Goal: Task Accomplishment & Management: Complete application form

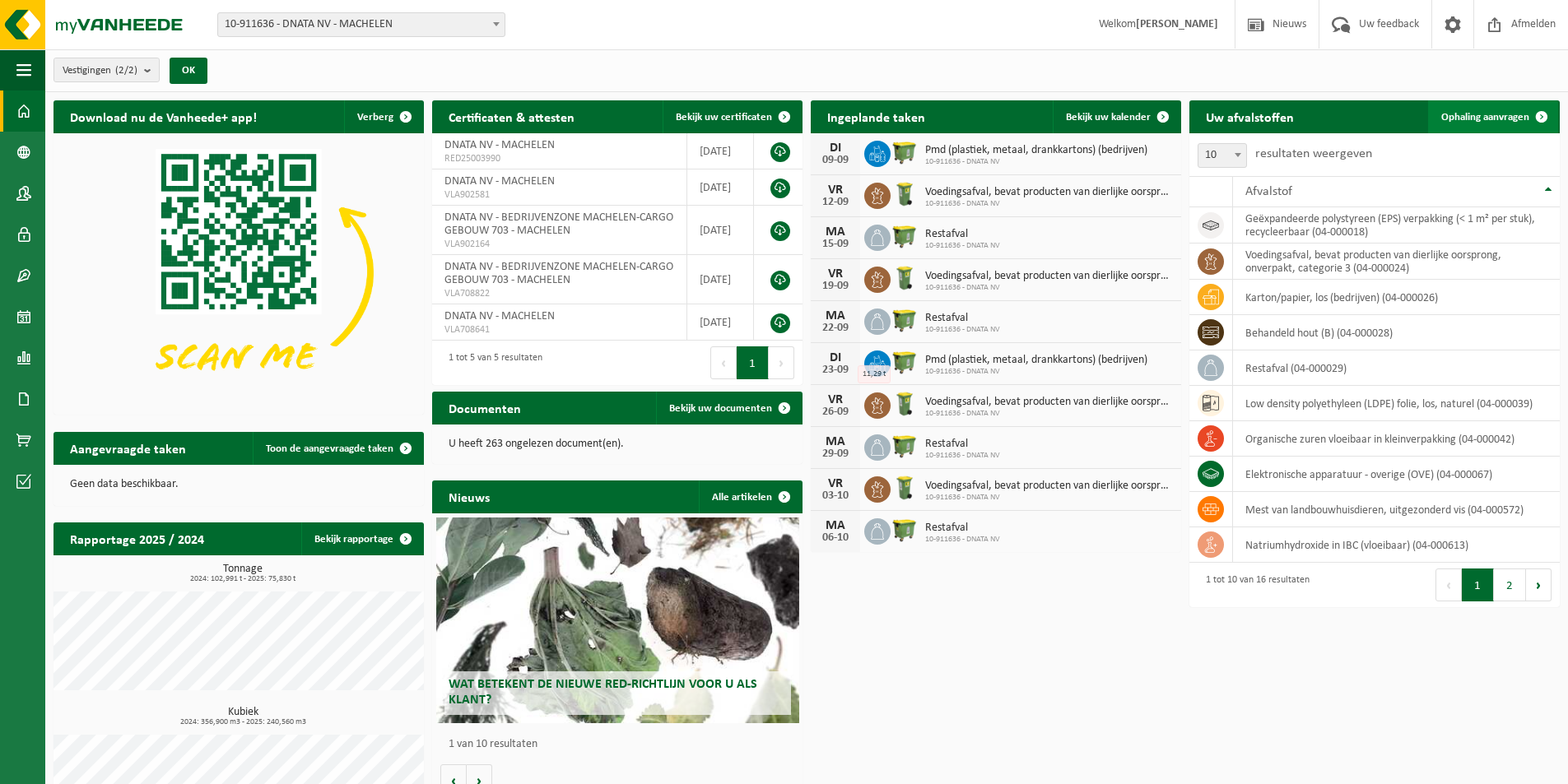
click at [1508, 112] on span "Ophaling aanvragen" at bounding box center [1485, 117] width 88 height 11
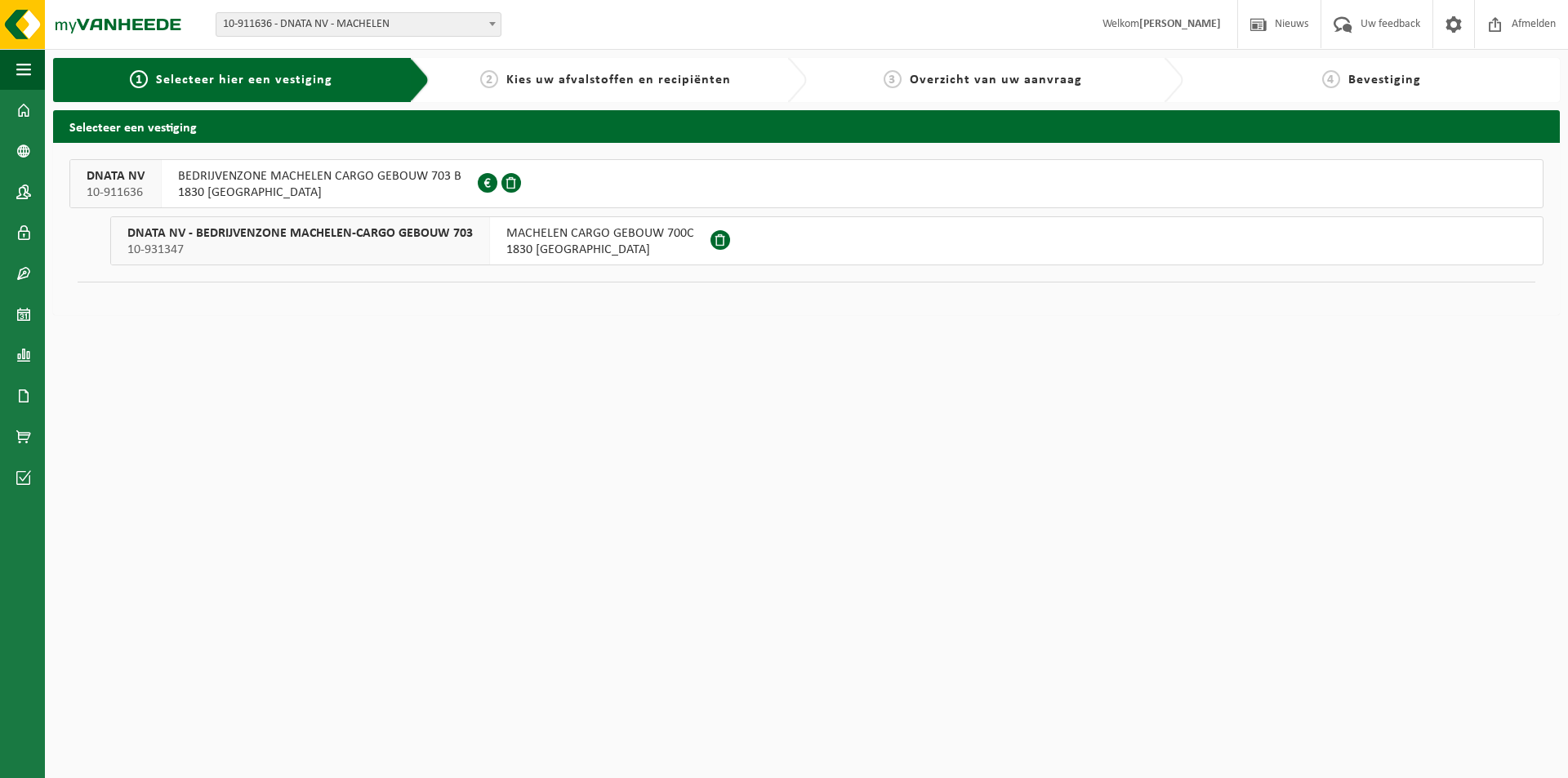
click at [507, 181] on span at bounding box center [511, 183] width 19 height 19
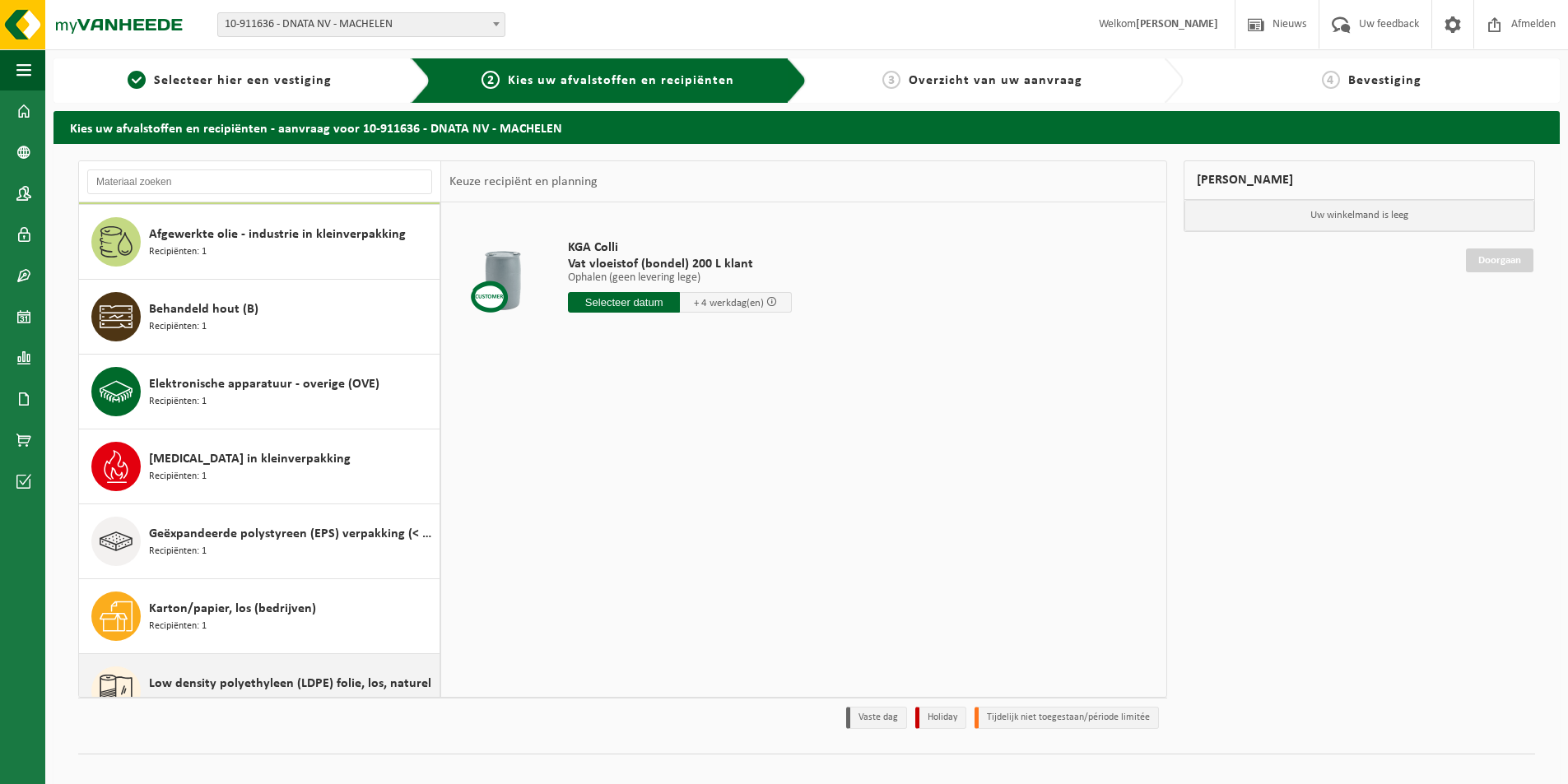
scroll to position [165, 0]
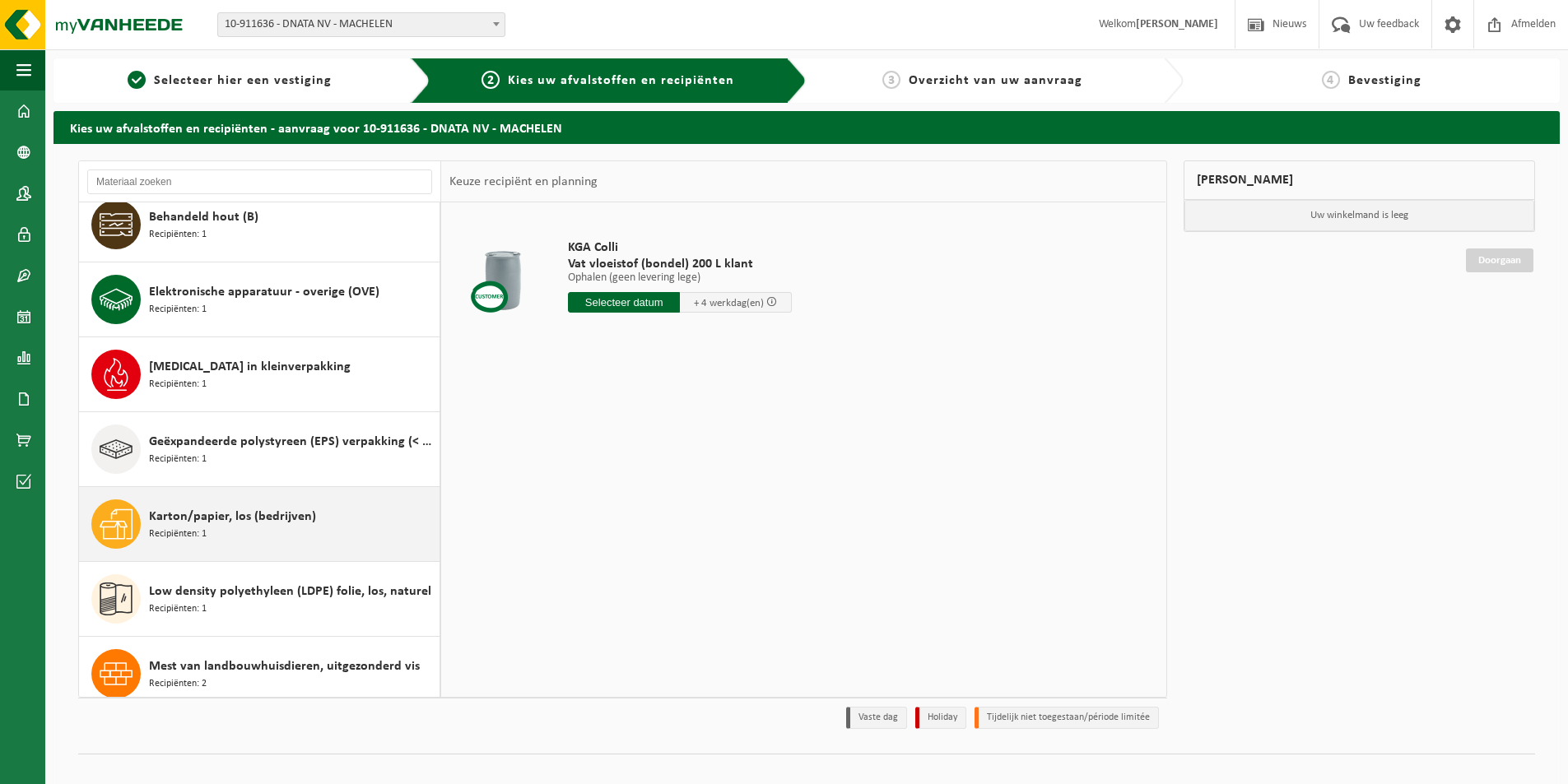
click at [322, 519] on div "Karton/papier, los (bedrijven) Recipiënten: 1" at bounding box center [292, 524] width 287 height 49
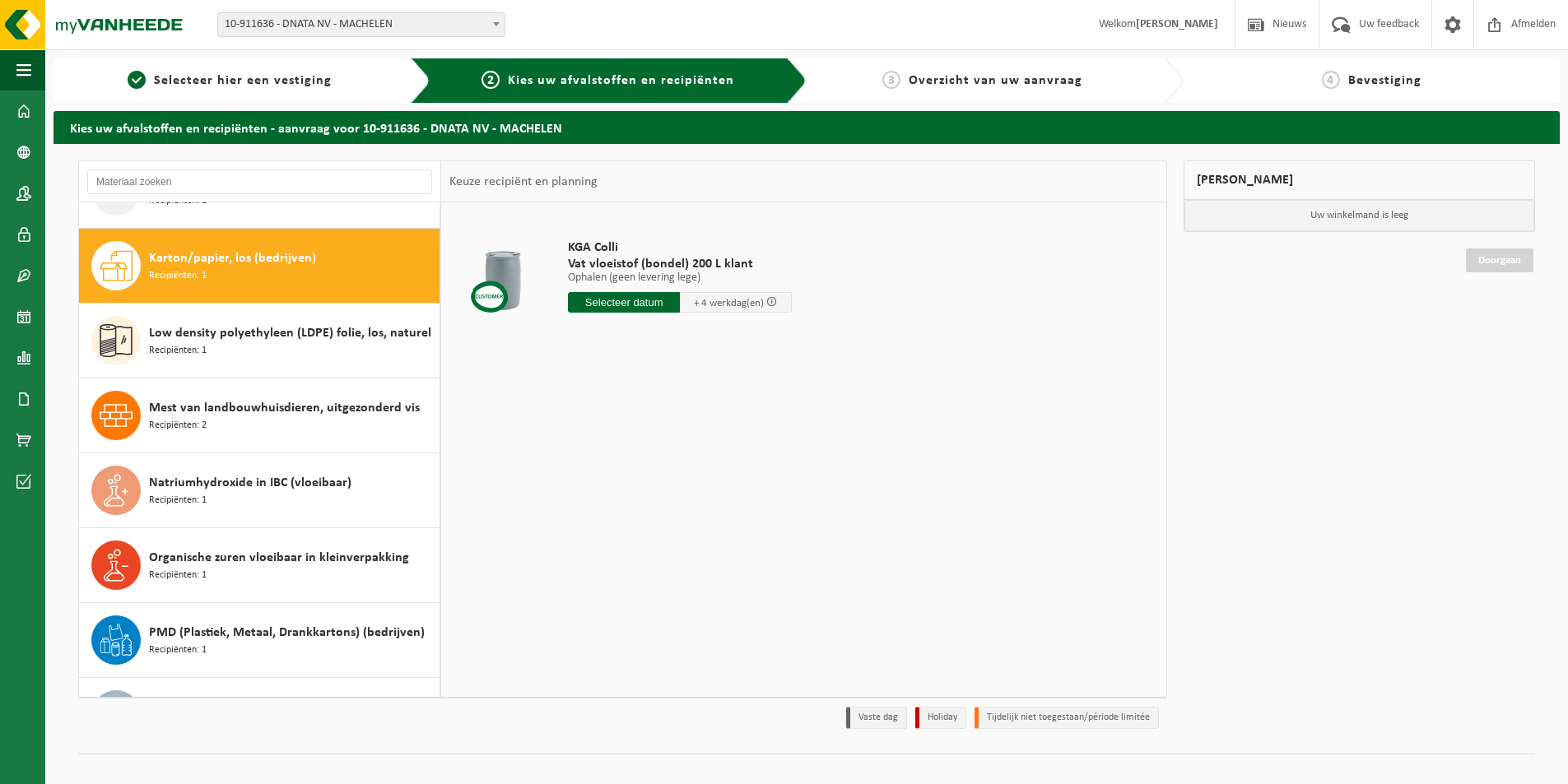
scroll to position [449, 0]
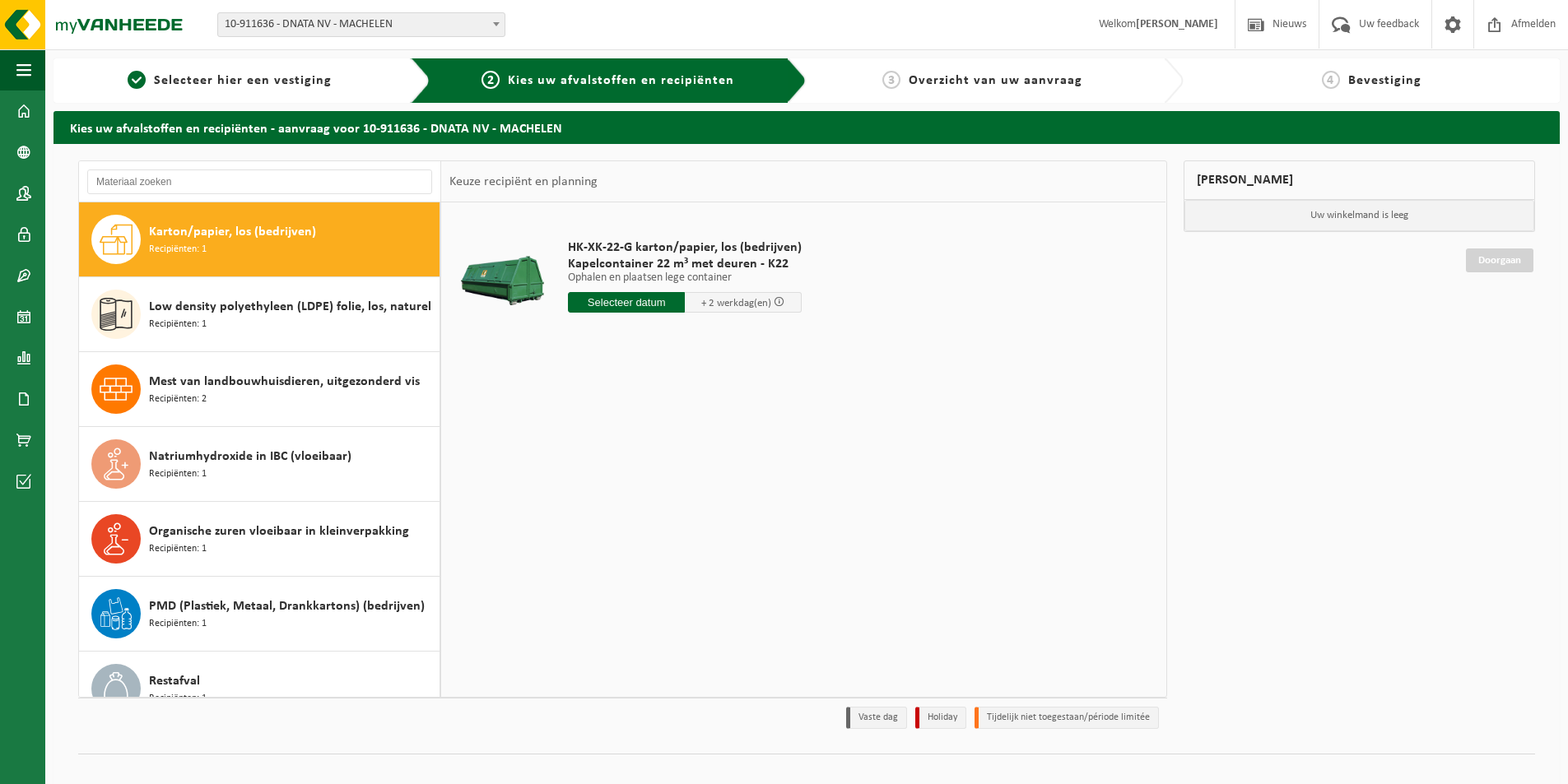
click at [661, 302] on input "text" at bounding box center [626, 302] width 117 height 20
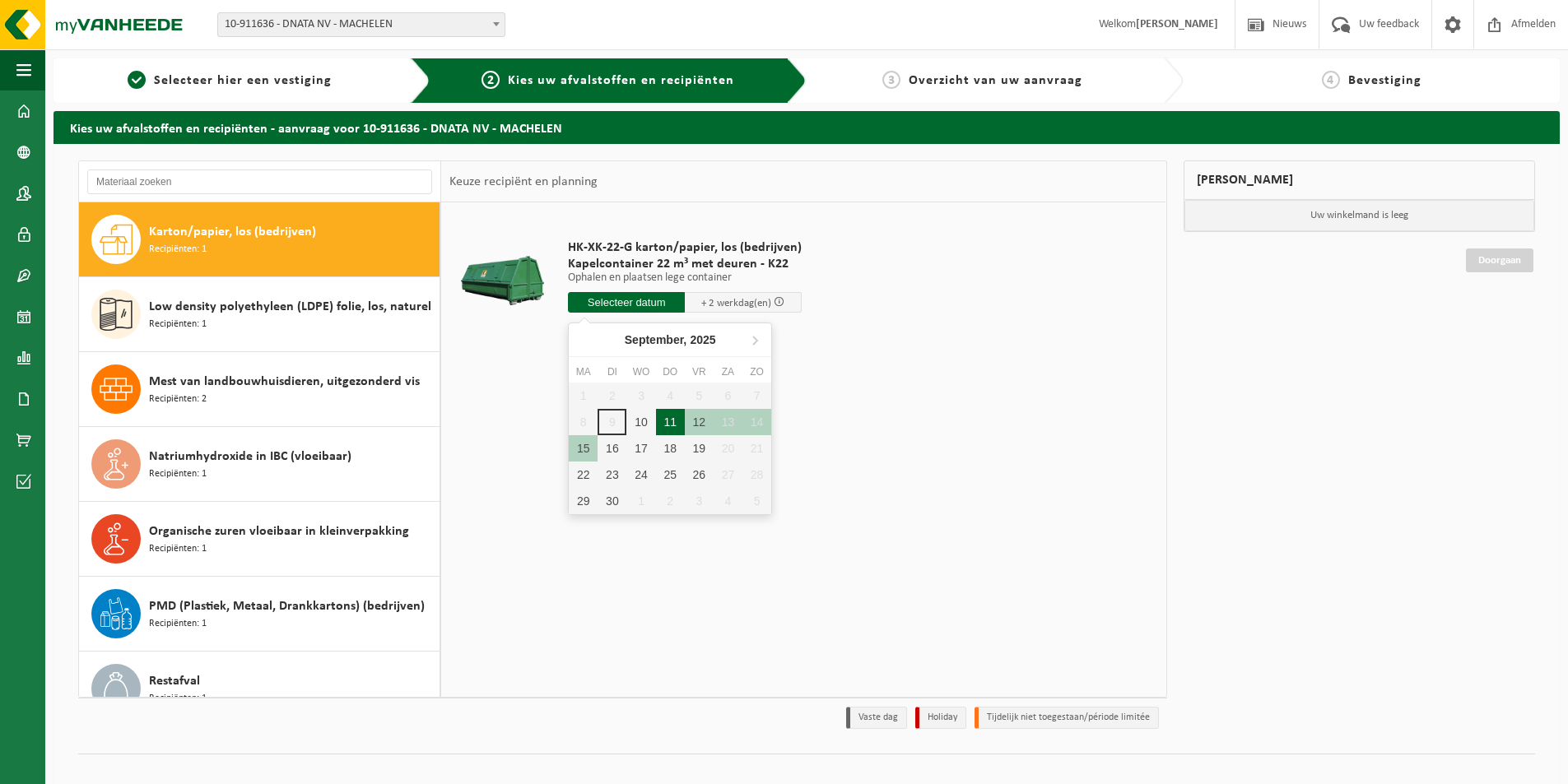
click at [671, 422] on div "11" at bounding box center [670, 422] width 29 height 26
type input "Van 2025-09-11"
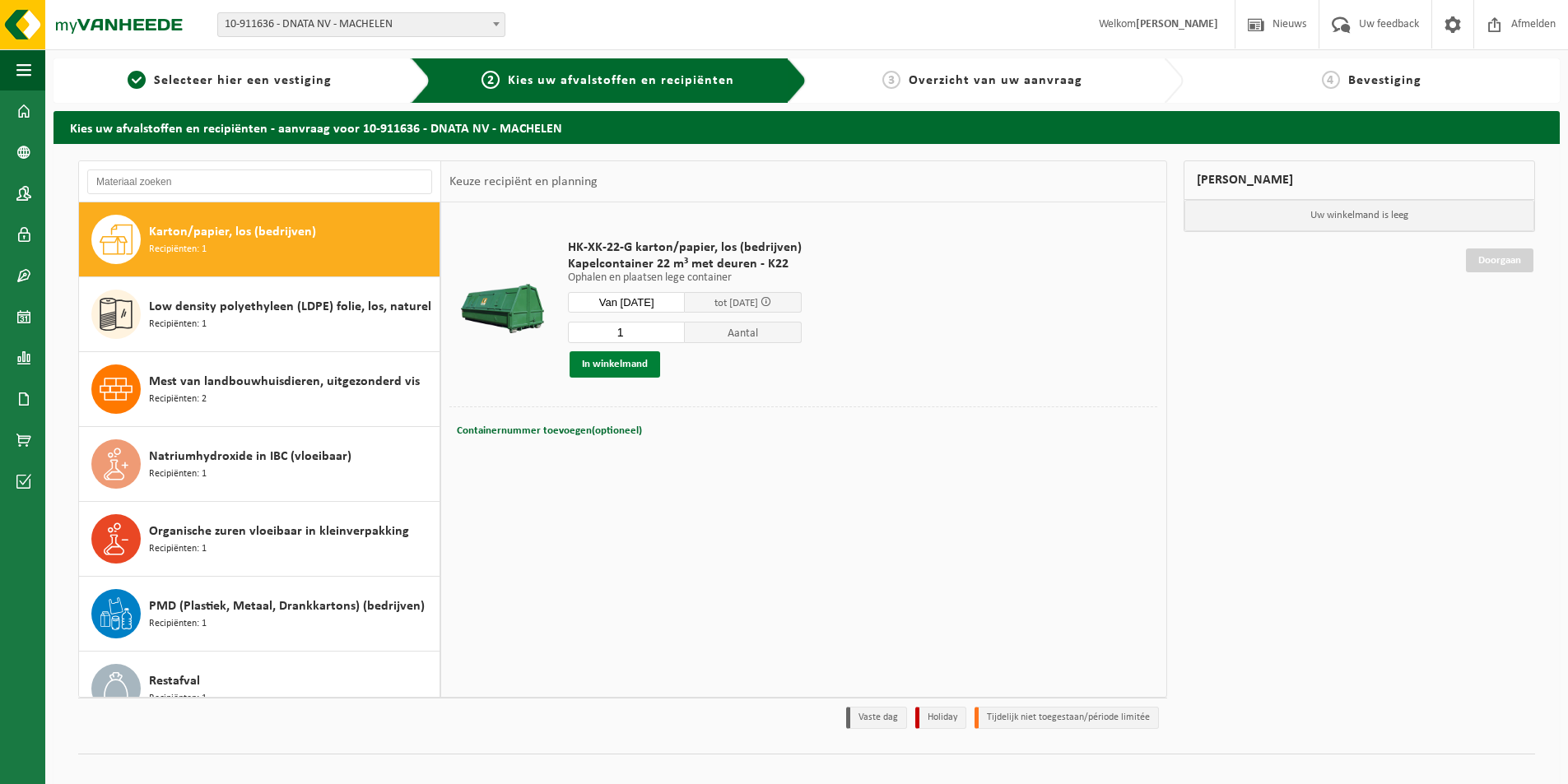
click at [629, 366] on button "In winkelmand" at bounding box center [615, 364] width 91 height 26
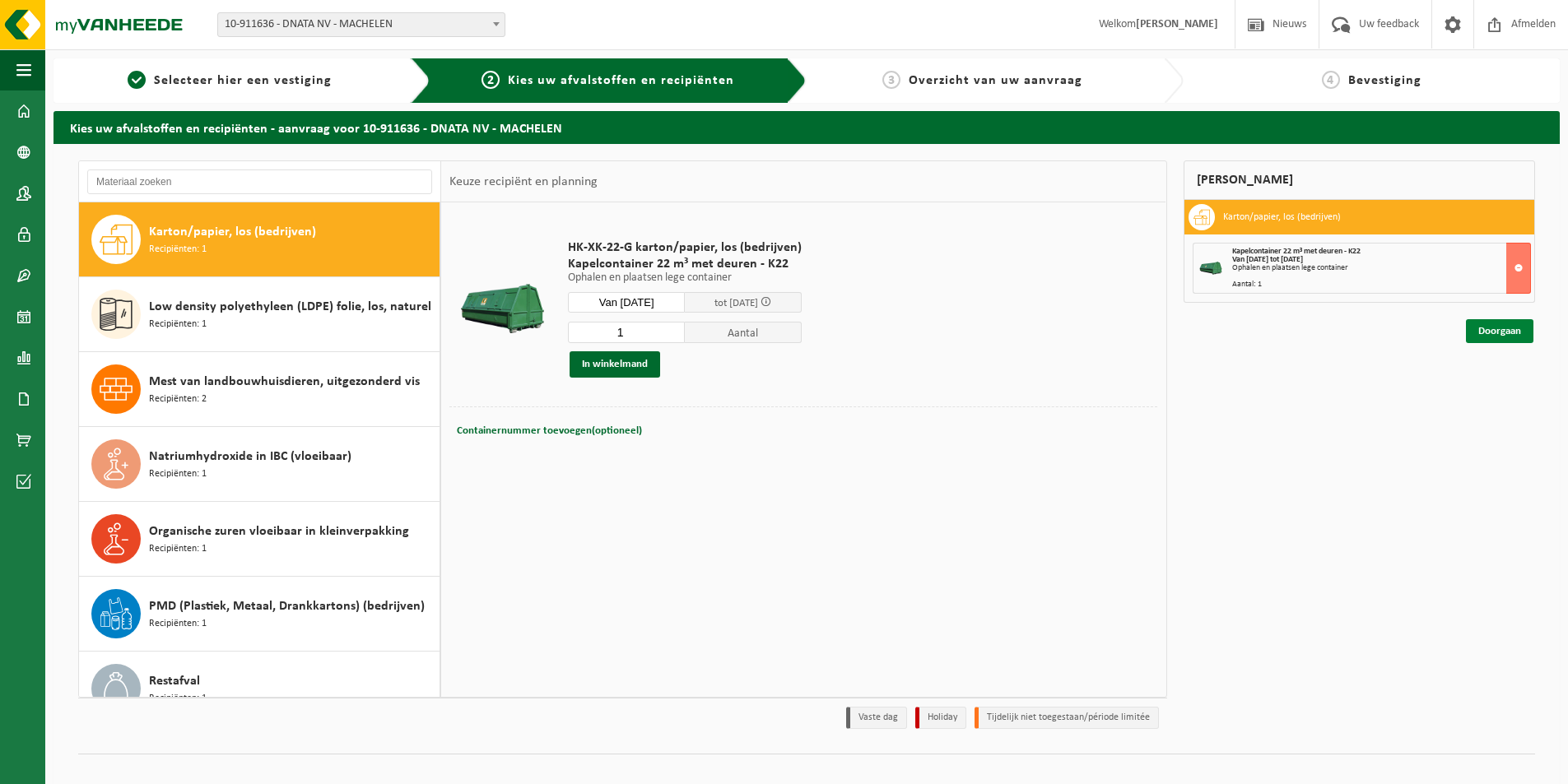
click at [1497, 327] on link "Doorgaan" at bounding box center [1499, 331] width 68 height 24
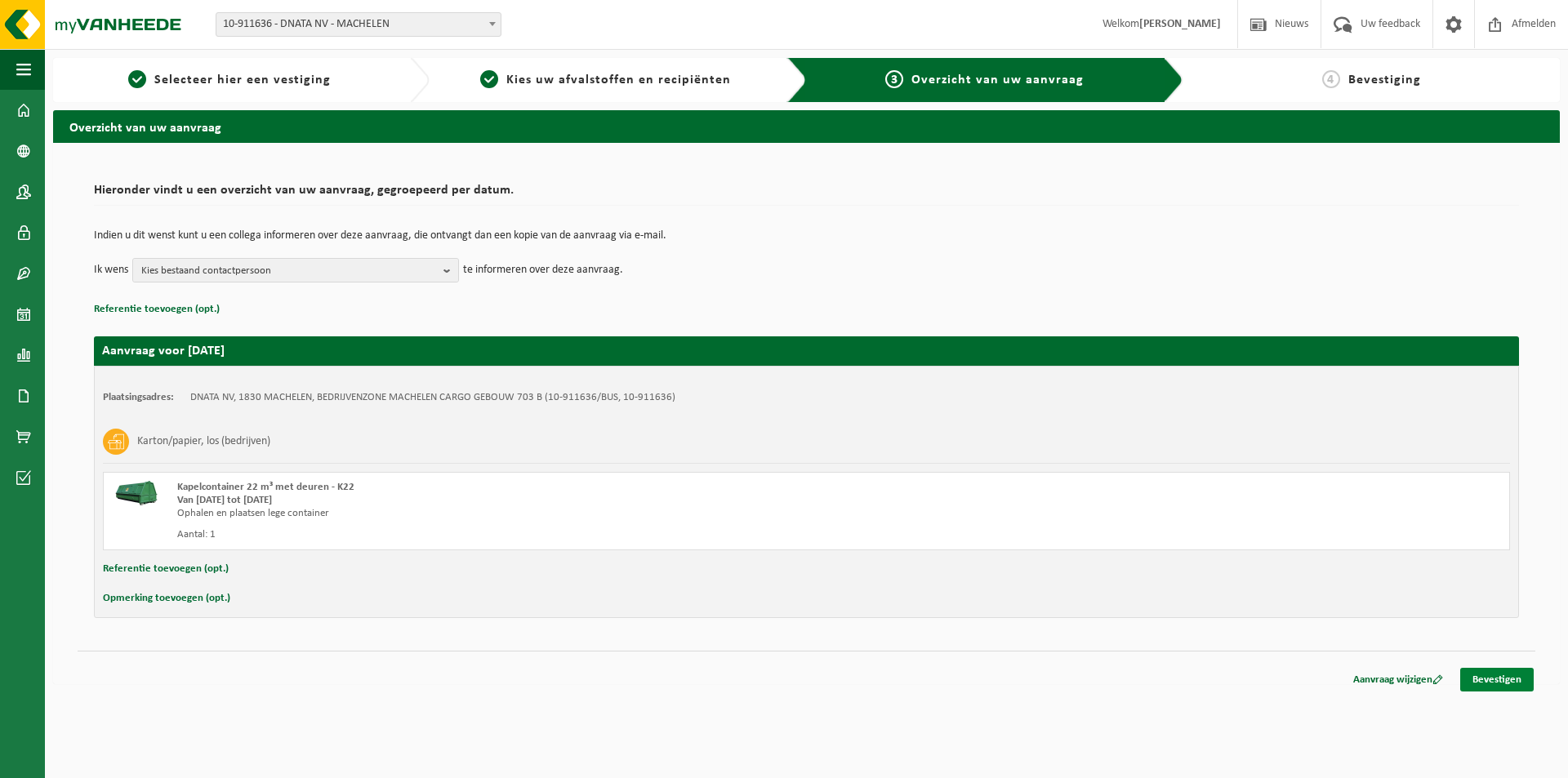
click at [1488, 677] on link "Bevestigen" at bounding box center [1496, 679] width 74 height 24
click at [446, 269] on b "button" at bounding box center [450, 270] width 14 height 23
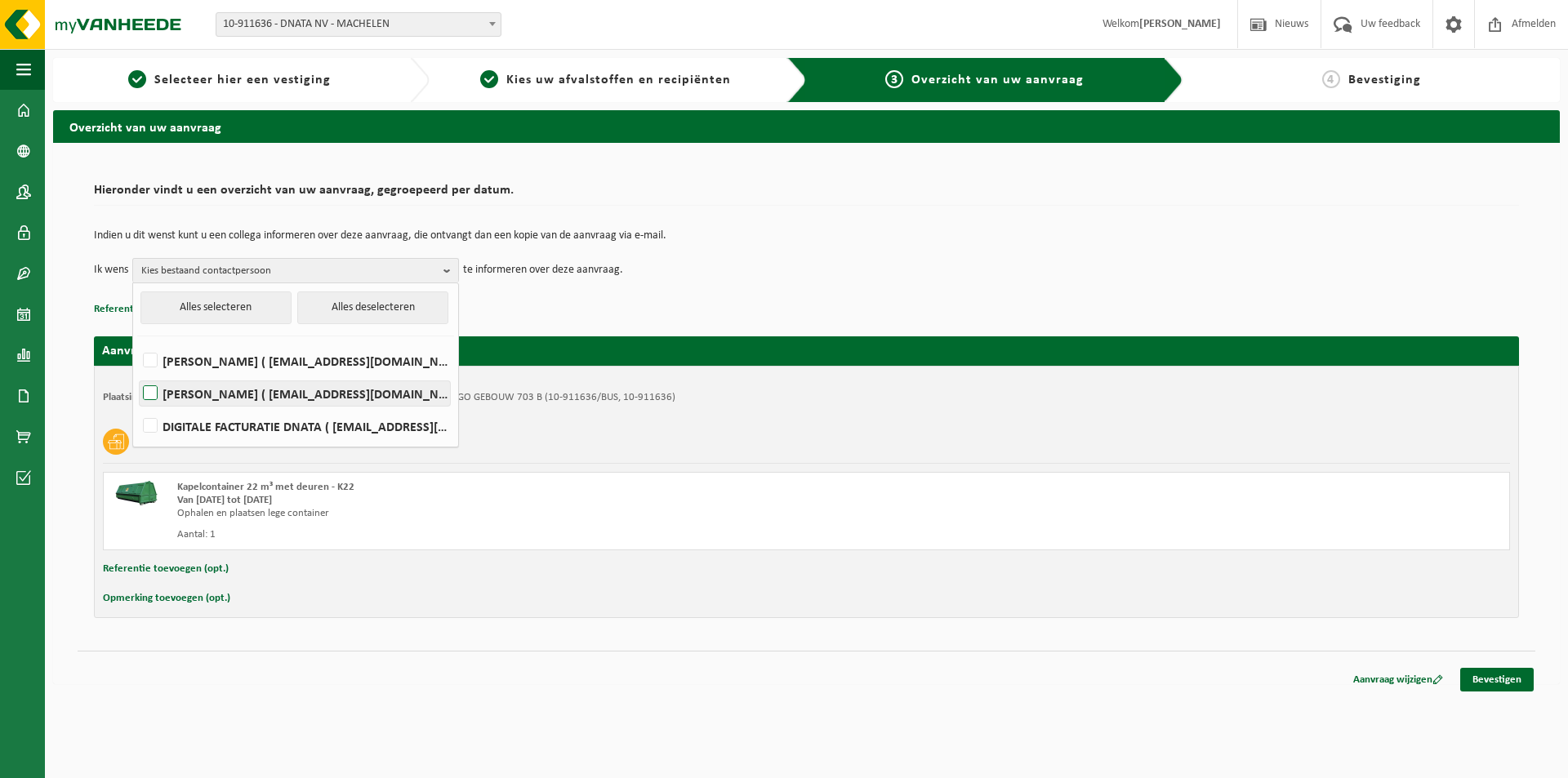
click at [148, 390] on label "Jurgen Debraekeleer ( jurgen.debraekeleer@dnata.be )" at bounding box center [295, 394] width 310 height 25
click at [137, 374] on input "Jurgen Debraekeleer ( jurgen.debraekeleer@dnata.be )" at bounding box center [136, 373] width 1 height 1
checkbox input "true"
click at [463, 689] on div "Overzicht van uw aanvraag Hieronder vindt u een overzicht van uw aanvraag, gegr…" at bounding box center [807, 401] width 1523 height 583
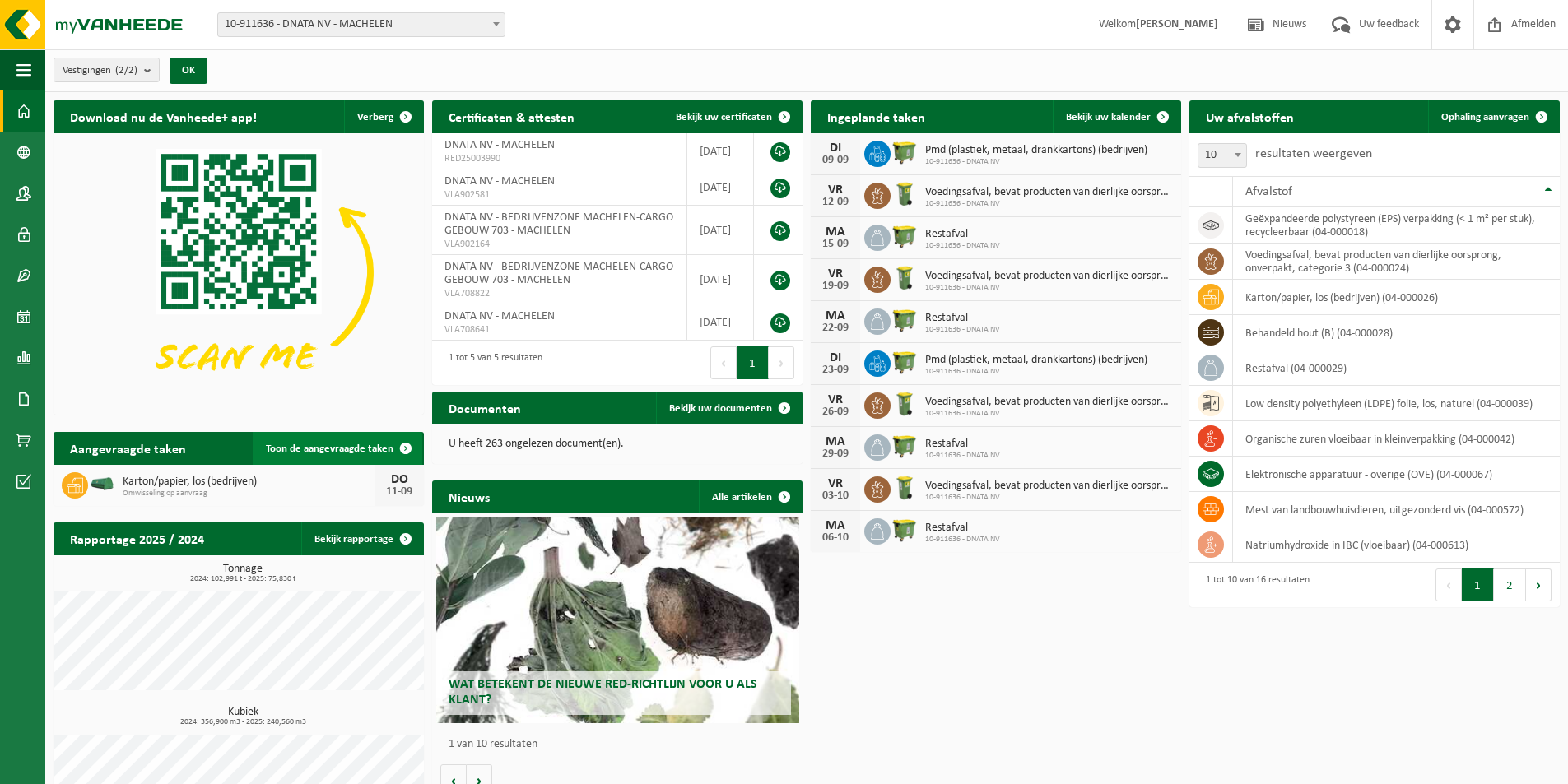
click at [405, 447] on span at bounding box center [406, 449] width 33 height 33
